Goal: Task Accomplishment & Management: Manage account settings

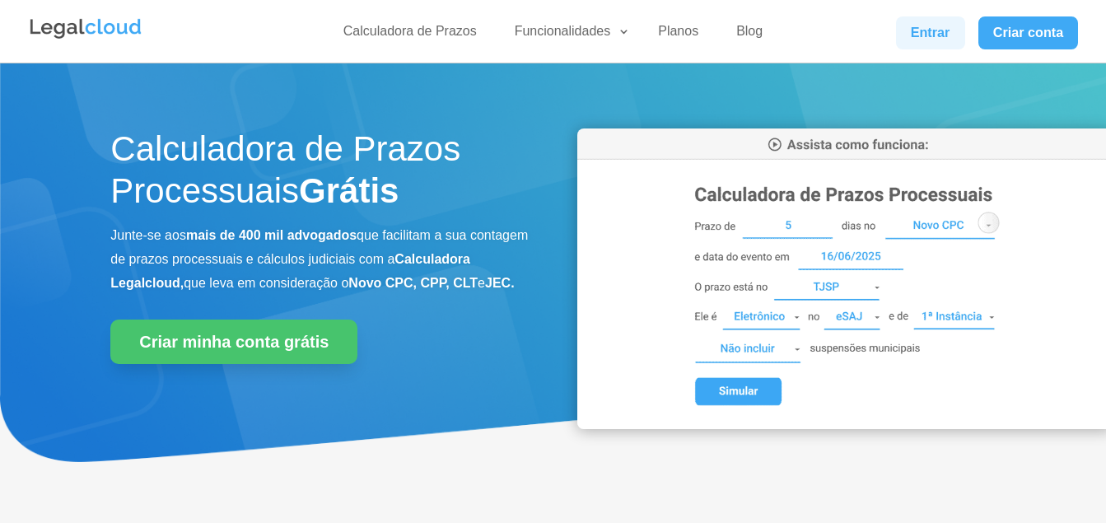
click at [934, 35] on link "Entrar" at bounding box center [930, 32] width 69 height 33
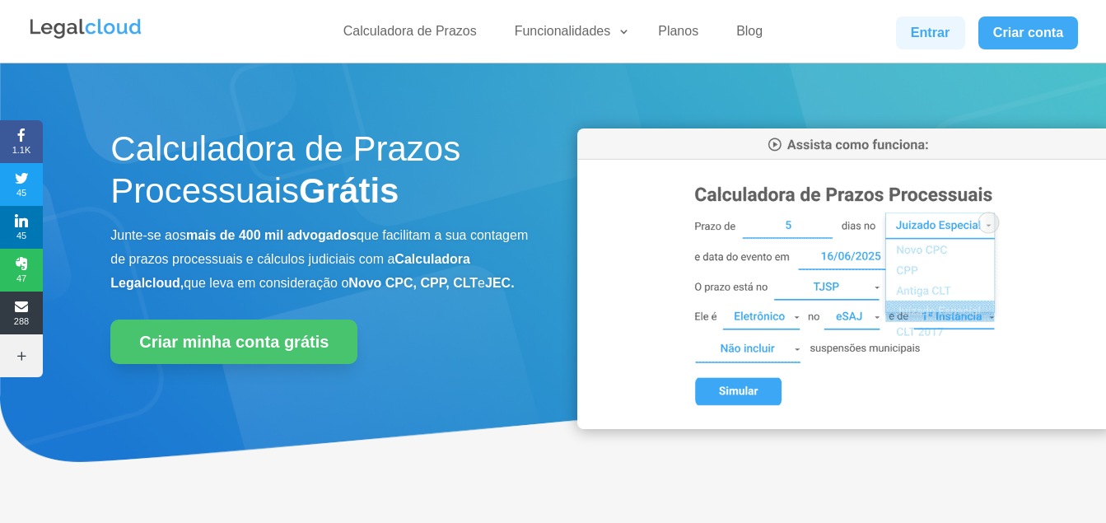
click at [925, 29] on link "Entrar" at bounding box center [930, 32] width 69 height 33
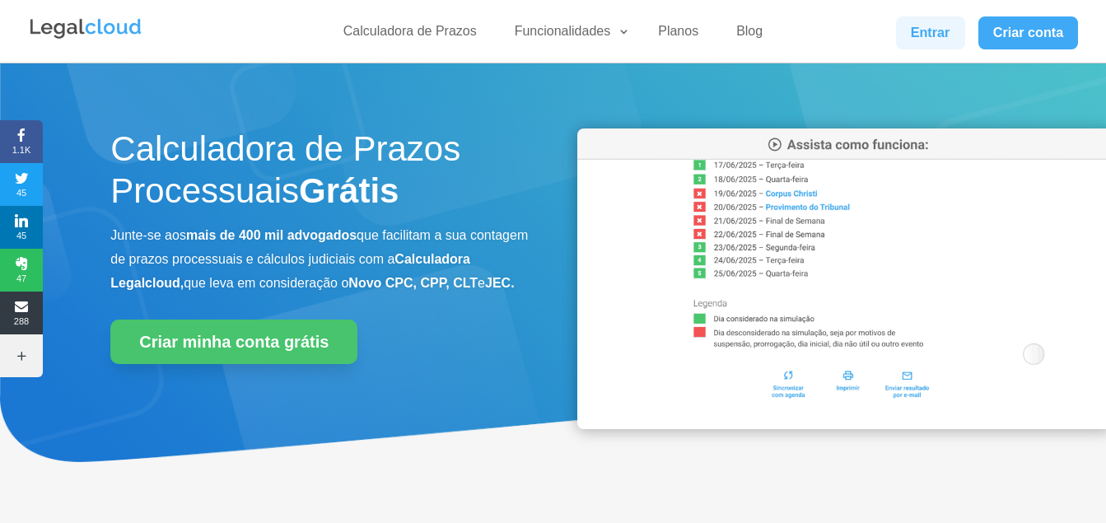
click at [947, 22] on link "Entrar" at bounding box center [930, 32] width 69 height 33
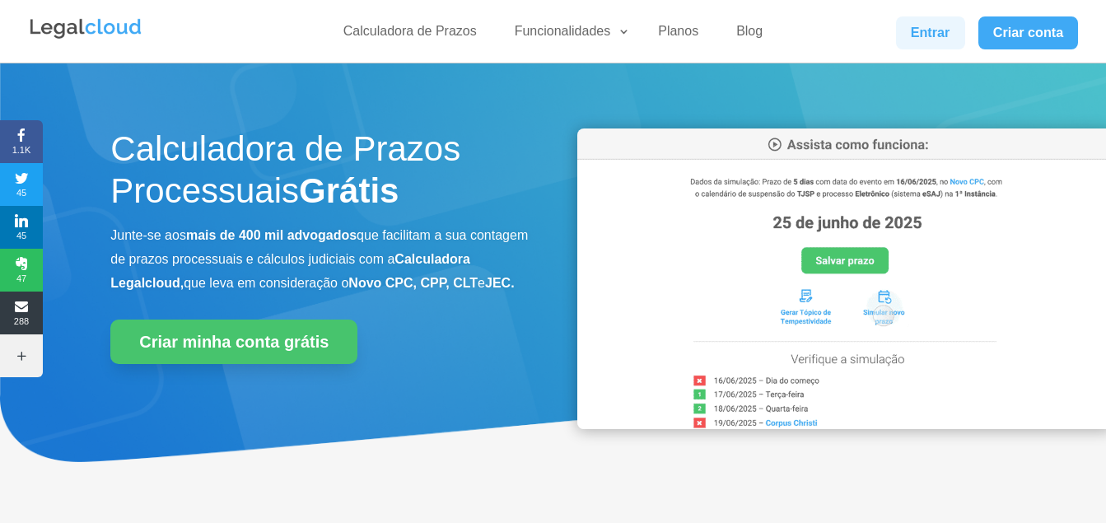
click at [950, 38] on link "Entrar" at bounding box center [930, 32] width 69 height 33
